Goal: Transaction & Acquisition: Purchase product/service

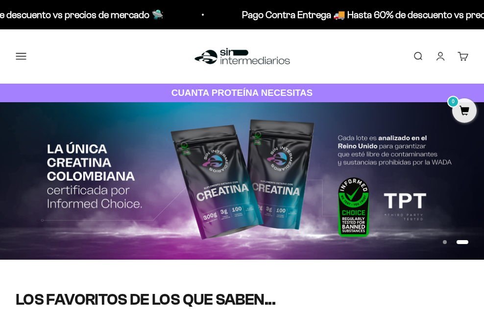
click at [26, 58] on button "Menú" at bounding box center [21, 56] width 11 height 11
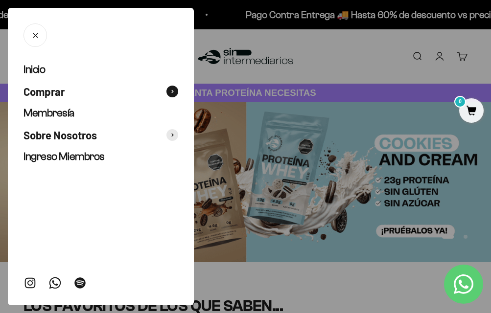
click at [174, 93] on span at bounding box center [173, 92] width 12 height 12
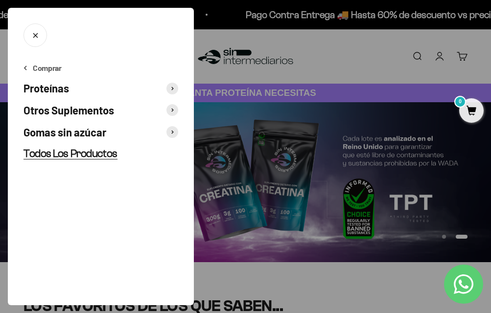
click at [98, 155] on span "Todos Los Productos" at bounding box center [71, 153] width 94 height 12
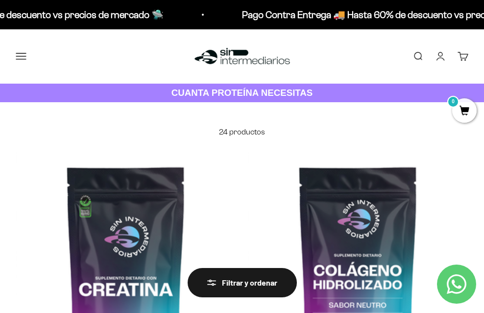
click at [0, 0] on input "Solo mostrar disponibles" at bounding box center [0, 0] width 0 height 0
checkbox input "true"
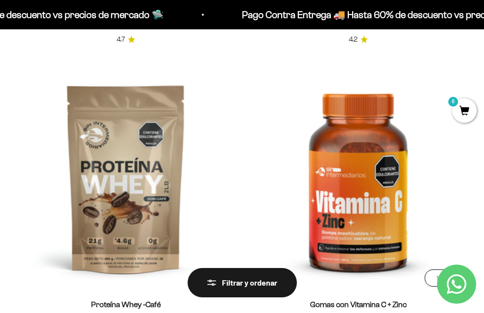
scroll to position [2449, 0]
